Goal: Information Seeking & Learning: Find specific fact

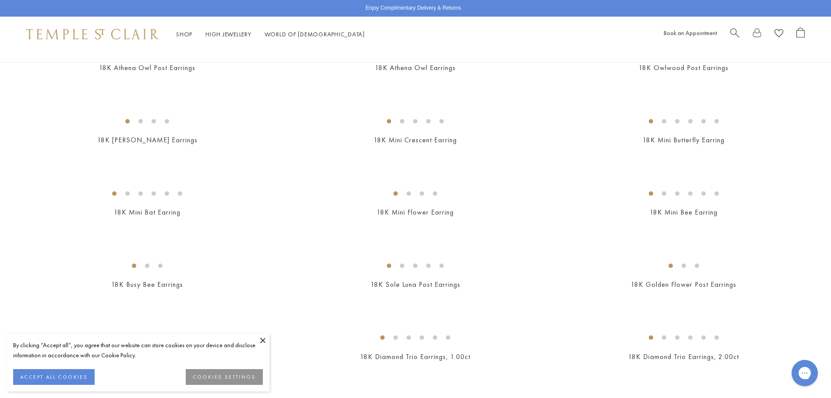
scroll to position [201, 0]
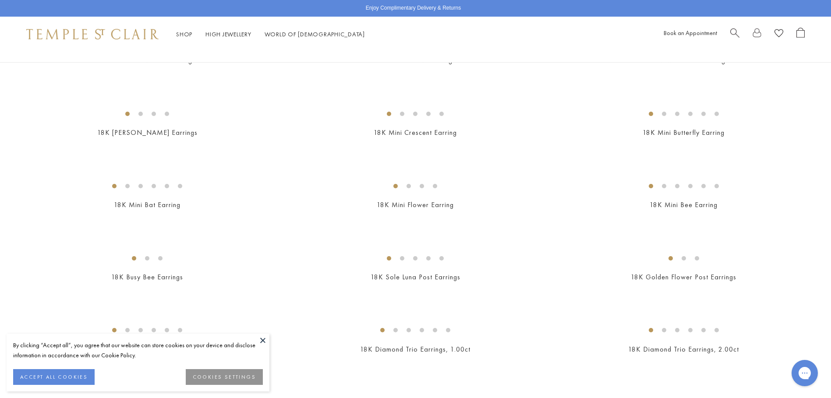
click at [0, 0] on img at bounding box center [0, 0] width 0 height 0
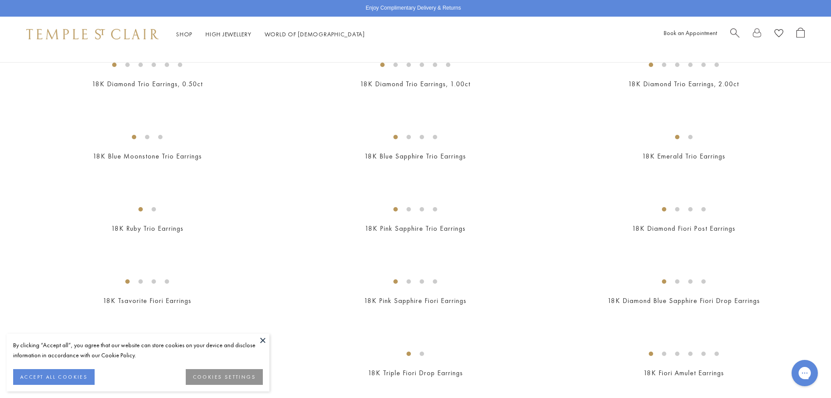
scroll to position [488, 0]
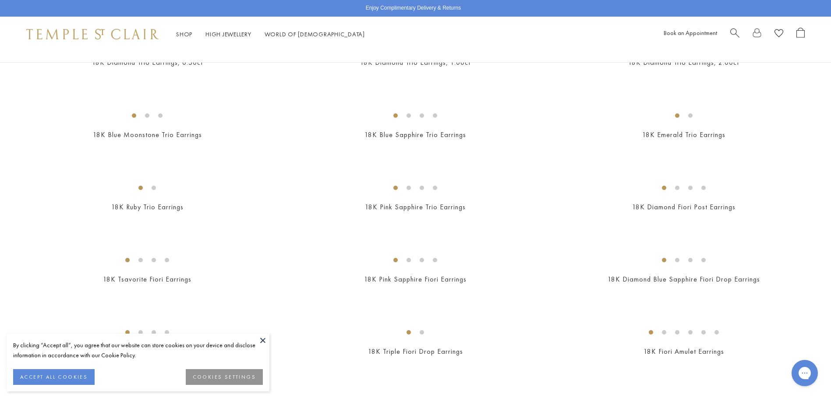
click at [0, 0] on img at bounding box center [0, 0] width 0 height 0
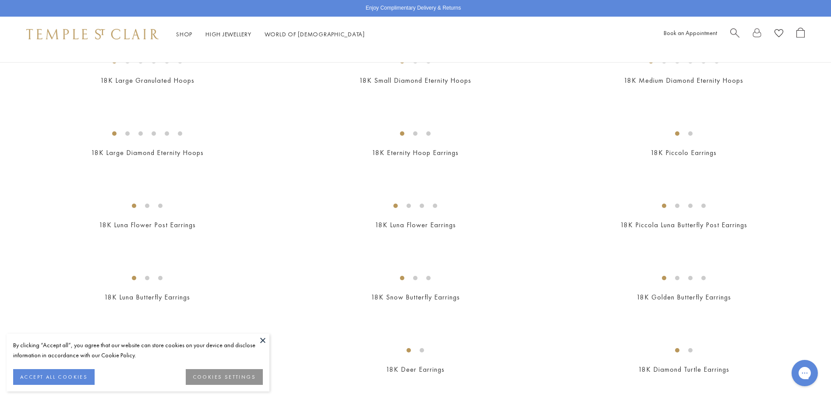
scroll to position [1063, 0]
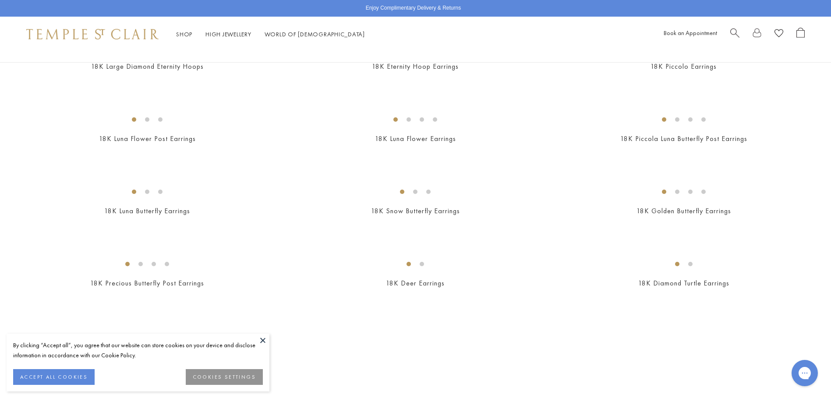
click at [0, 0] on img at bounding box center [0, 0] width 0 height 0
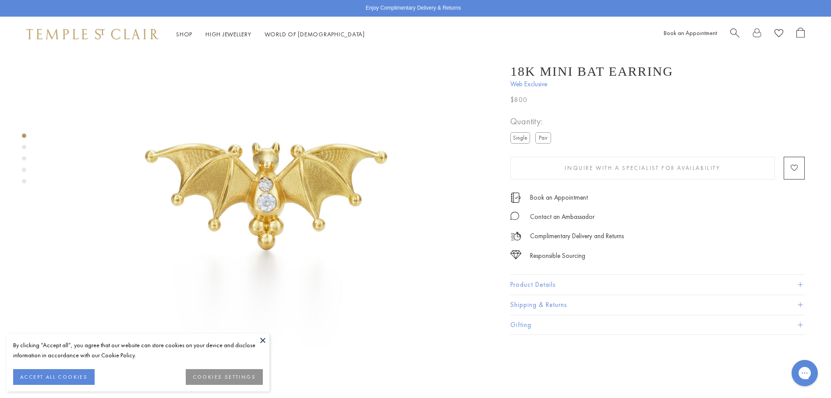
scroll to position [78, 0]
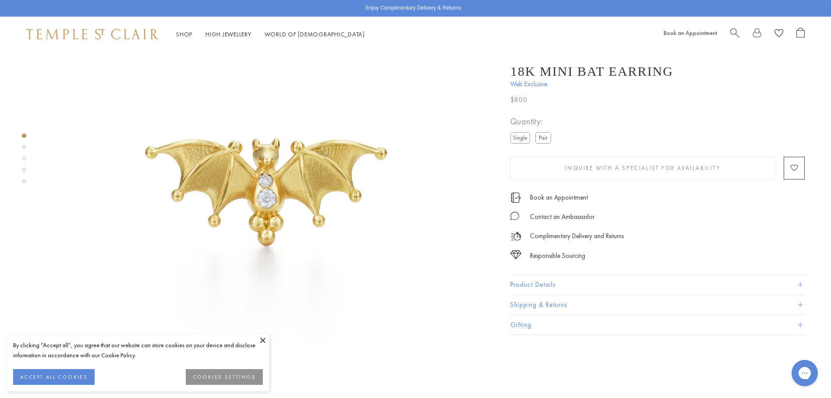
click at [266, 337] on button at bounding box center [262, 340] width 13 height 13
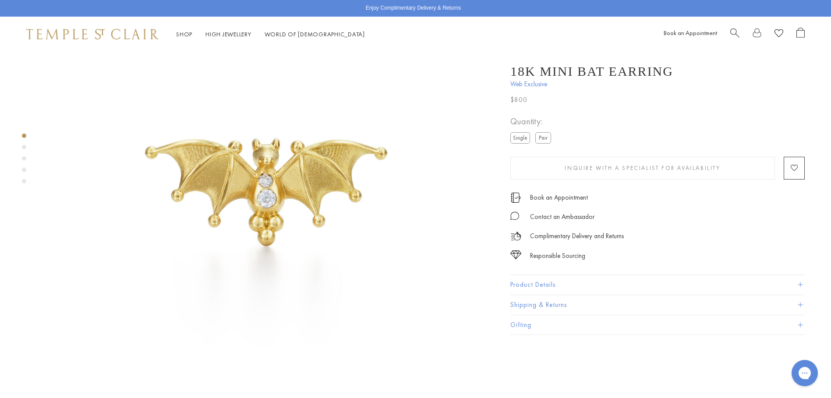
click at [22, 147] on div "Product gallery navigation" at bounding box center [24, 147] width 4 height 4
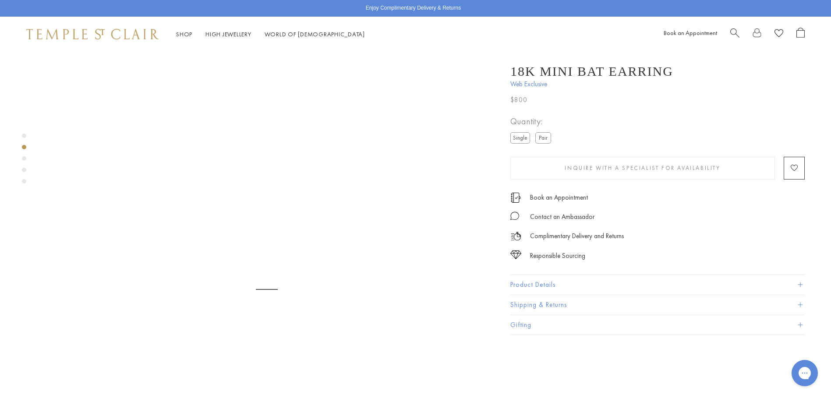
scroll to position [462, 0]
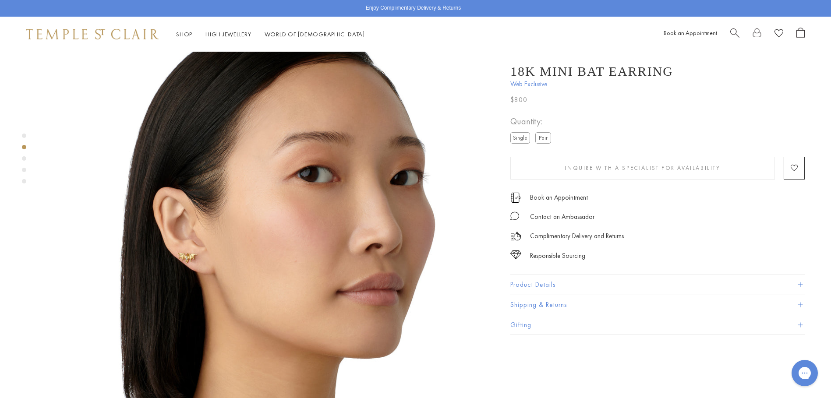
click at [25, 158] on div "Product gallery navigation" at bounding box center [24, 158] width 4 height 4
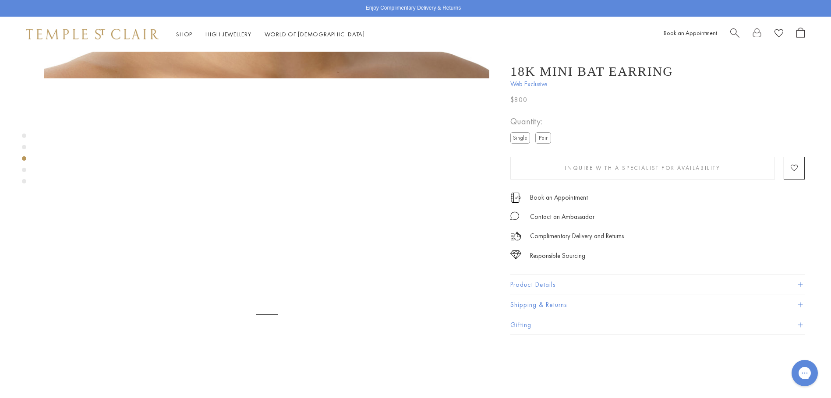
scroll to position [908, 0]
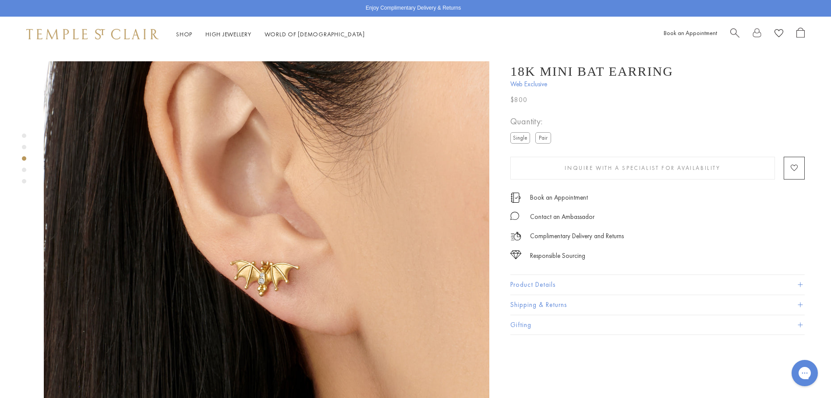
click at [24, 170] on div "Product gallery navigation" at bounding box center [24, 170] width 4 height 4
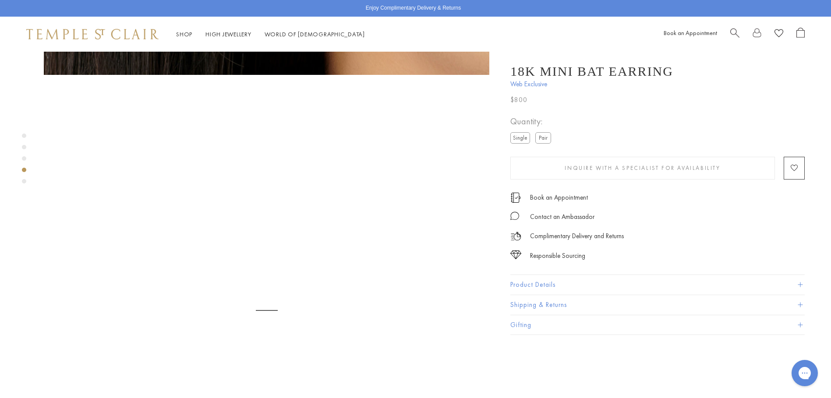
scroll to position [1354, 0]
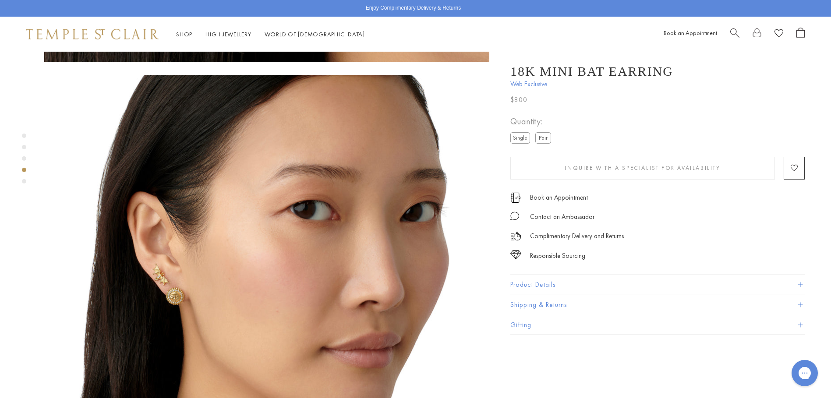
click at [25, 179] on div "Product gallery navigation" at bounding box center [24, 181] width 4 height 4
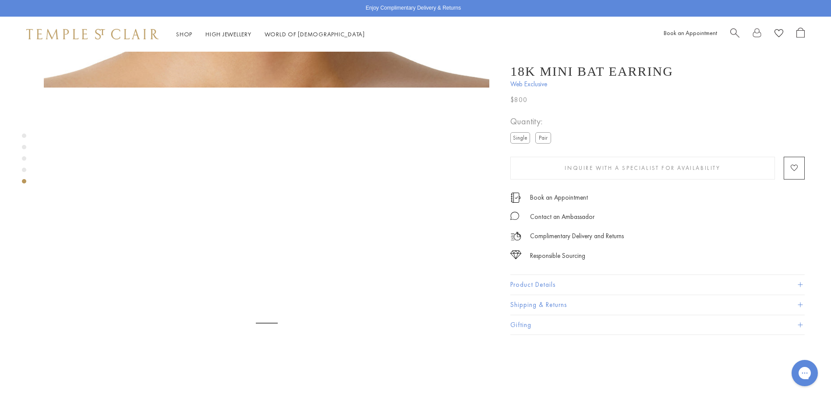
scroll to position [1799, 0]
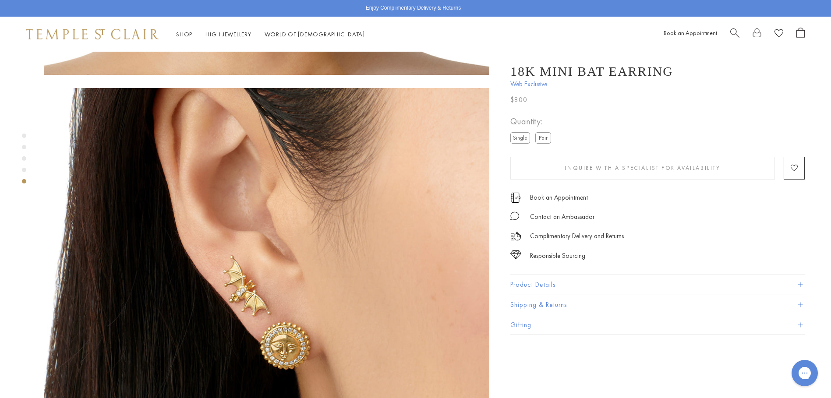
click at [25, 138] on div "Product gallery navigation" at bounding box center [24, 160] width 4 height 59
click at [25, 135] on div "Product gallery navigation" at bounding box center [24, 136] width 4 height 4
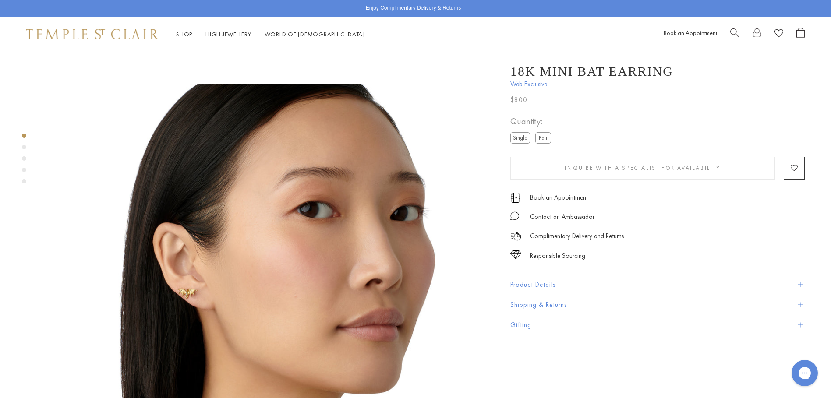
scroll to position [17, 0]
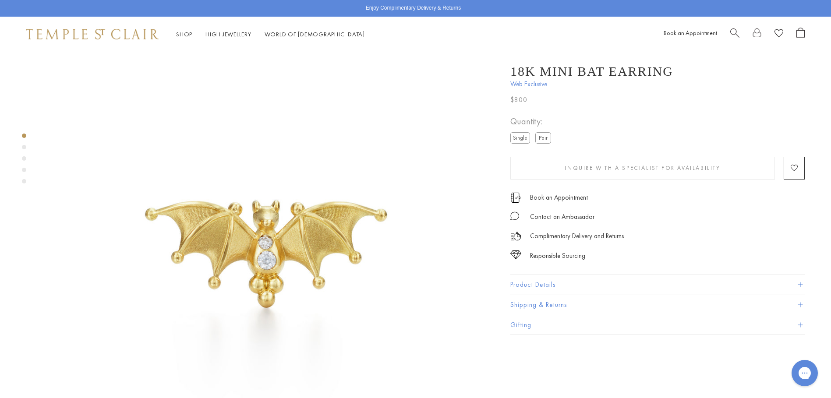
click at [22, 147] on div "Product gallery navigation" at bounding box center [24, 147] width 4 height 4
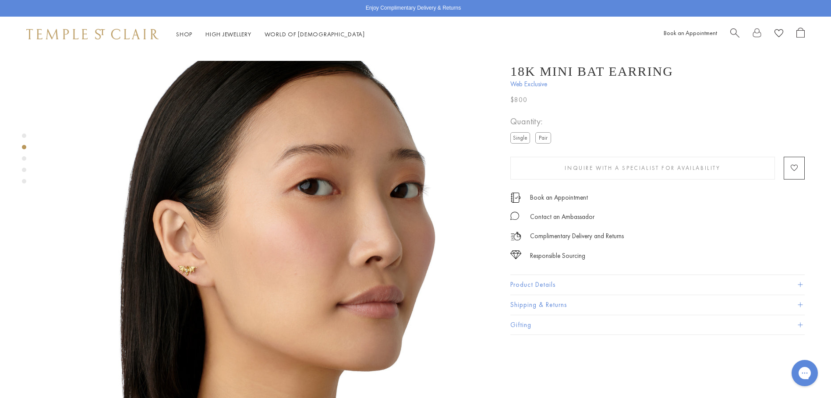
scroll to position [462, 0]
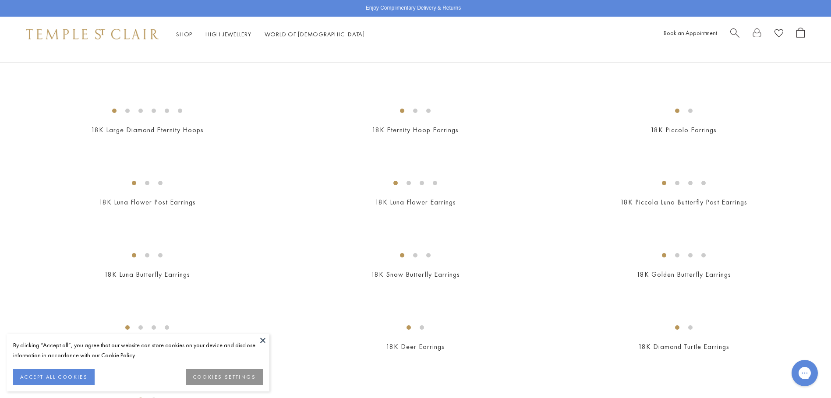
scroll to position [1007, 0]
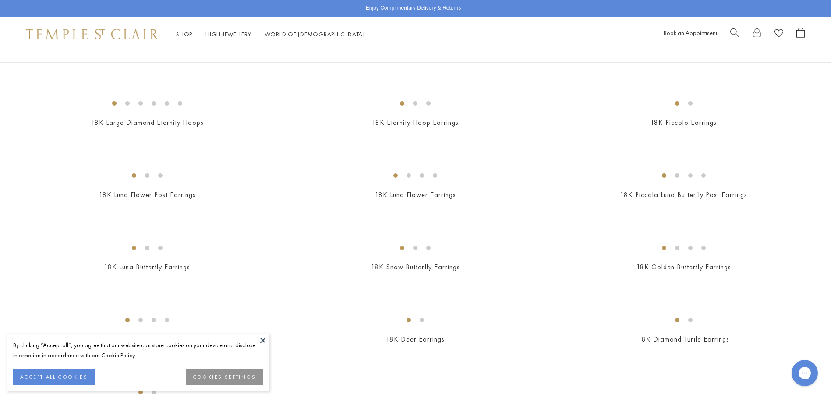
click at [260, 340] on button at bounding box center [262, 340] width 13 height 13
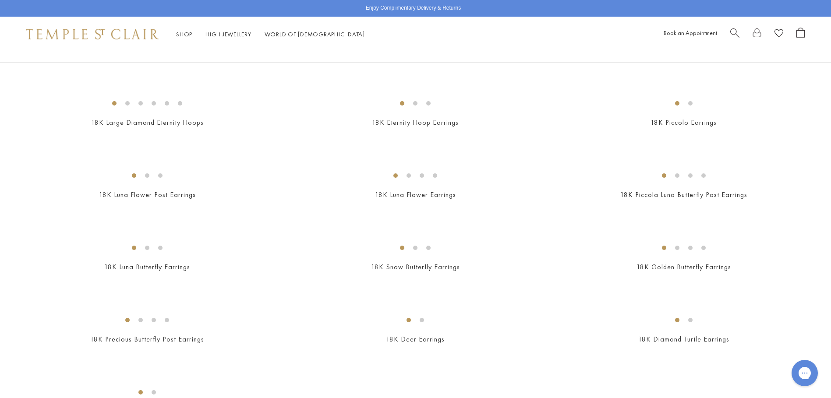
click at [734, 32] on span "Search" at bounding box center [734, 32] width 9 height 9
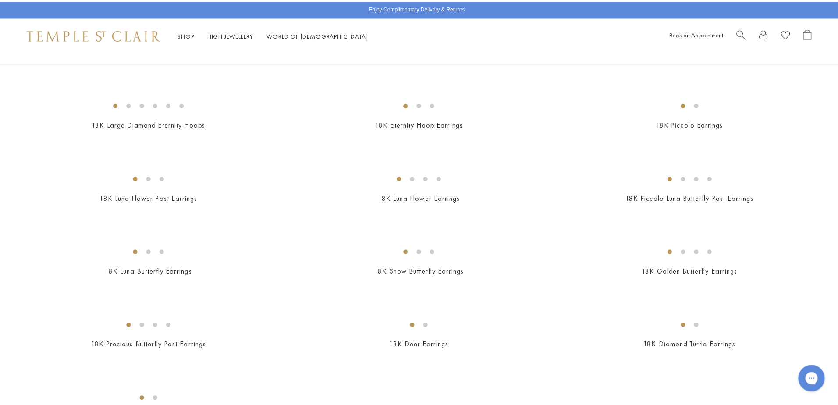
scroll to position [1011, 0]
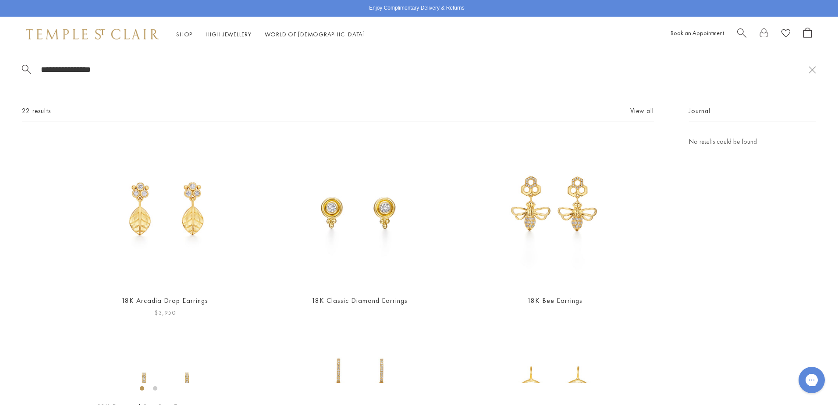
type input "**********"
click at [160, 211] on img at bounding box center [164, 211] width 151 height 151
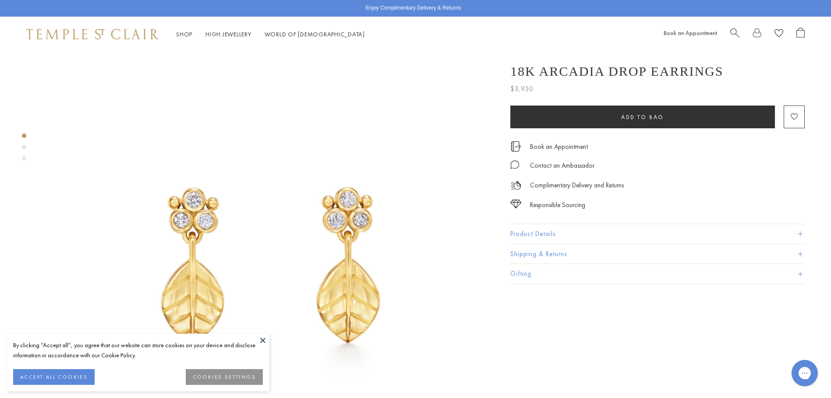
click at [687, 238] on button "Product Details" at bounding box center [657, 234] width 294 height 20
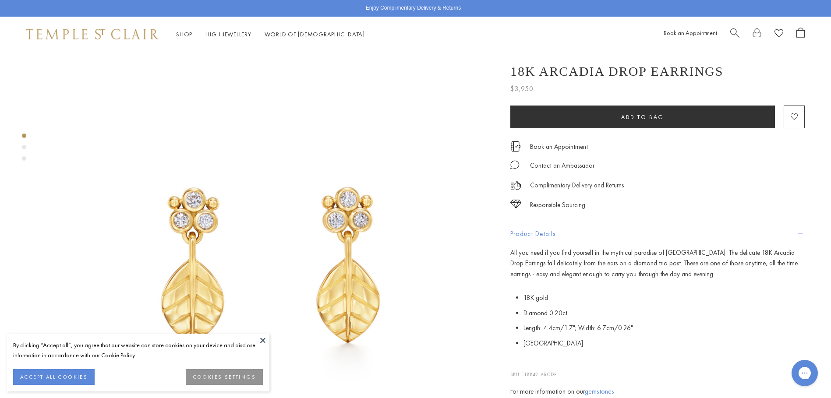
click at [735, 32] on span "Search" at bounding box center [734, 32] width 9 height 9
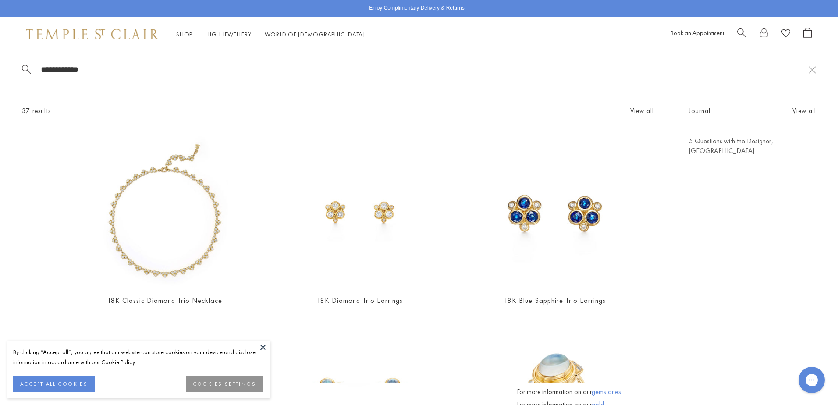
type input "**********"
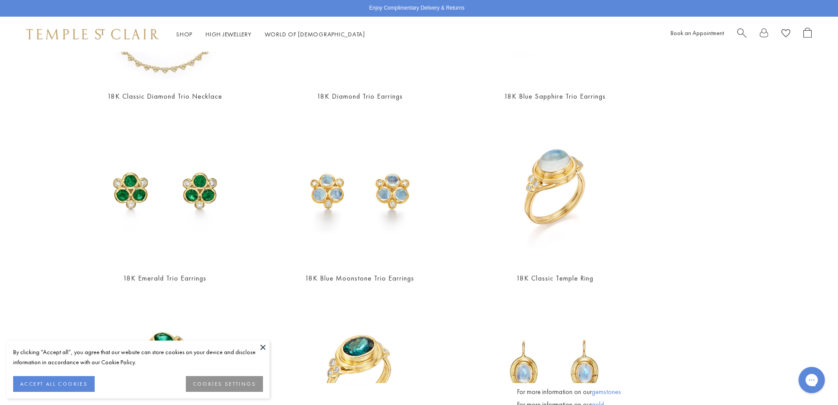
scroll to position [206, 0]
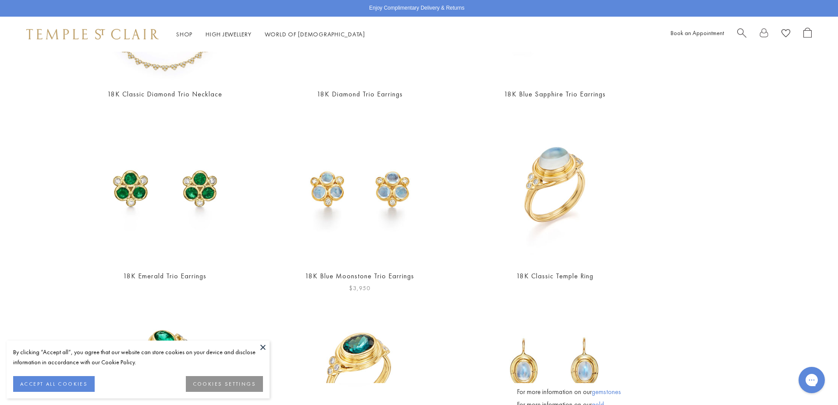
click at [345, 186] on img at bounding box center [359, 186] width 151 height 151
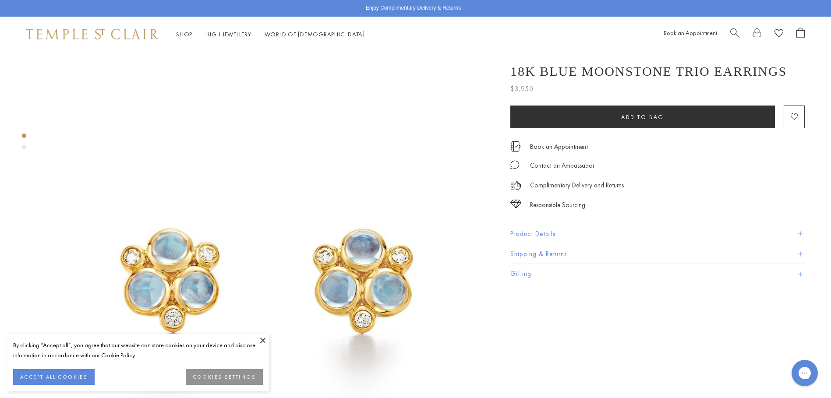
click at [659, 228] on button "Product Details" at bounding box center [657, 234] width 294 height 20
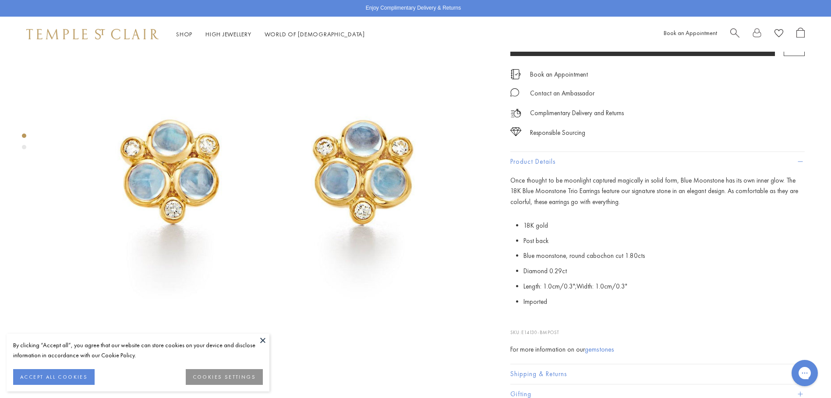
scroll to position [120, 0]
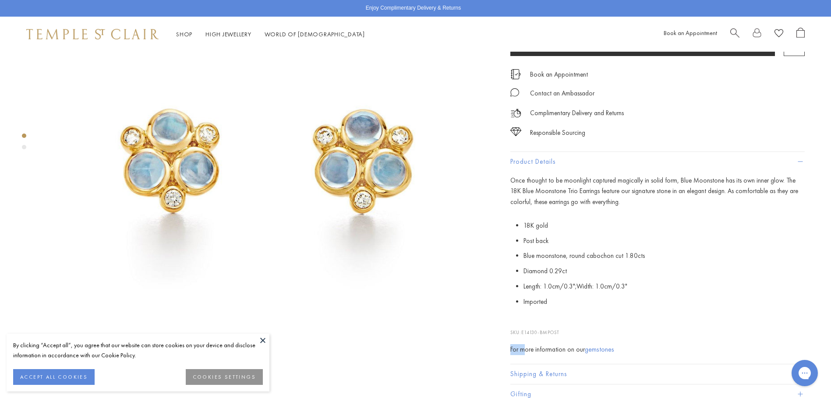
drag, startPoint x: 564, startPoint y: 332, endPoint x: 524, endPoint y: 337, distance: 41.1
click at [524, 337] on div "Once thought to be moonlight captured magically in solid form, Blue Moonstone h…" at bounding box center [657, 265] width 294 height 180
drag, startPoint x: 524, startPoint y: 337, endPoint x: 566, endPoint y: 331, distance: 42.9
click at [566, 331] on p "SKU: E14130-BMPOST" at bounding box center [657, 328] width 294 height 17
drag, startPoint x: 564, startPoint y: 331, endPoint x: 523, endPoint y: 334, distance: 40.4
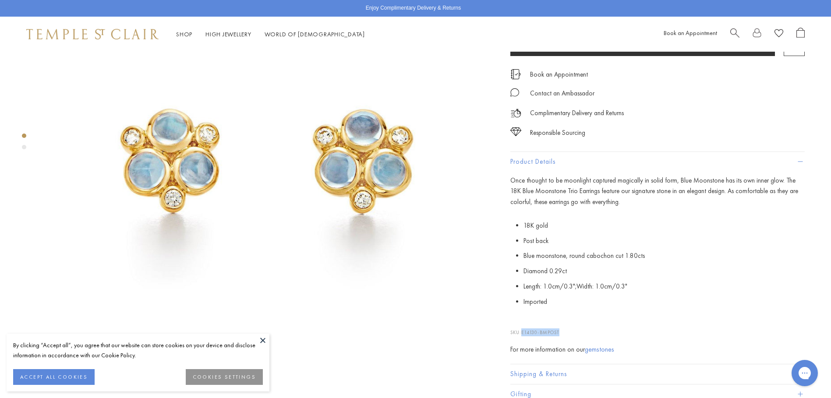
click at [523, 334] on p "SKU: E14130-BMPOST" at bounding box center [657, 328] width 294 height 17
drag, startPoint x: 523, startPoint y: 334, endPoint x: 532, endPoint y: 333, distance: 9.2
copy span "E14130-BMPOST"
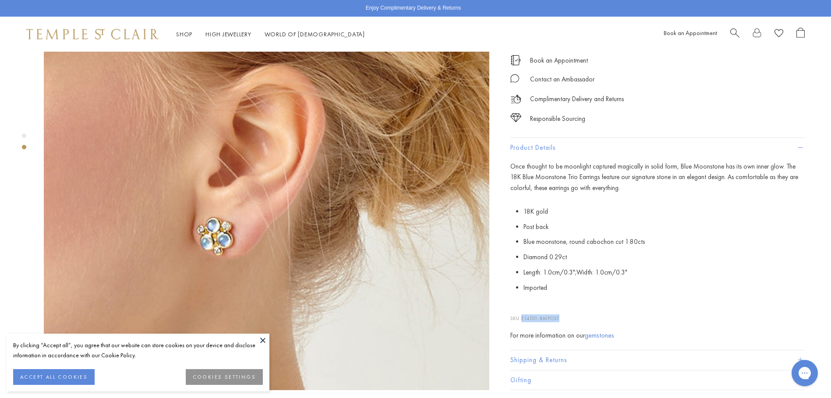
scroll to position [0, 0]
